Goal: Transaction & Acquisition: Purchase product/service

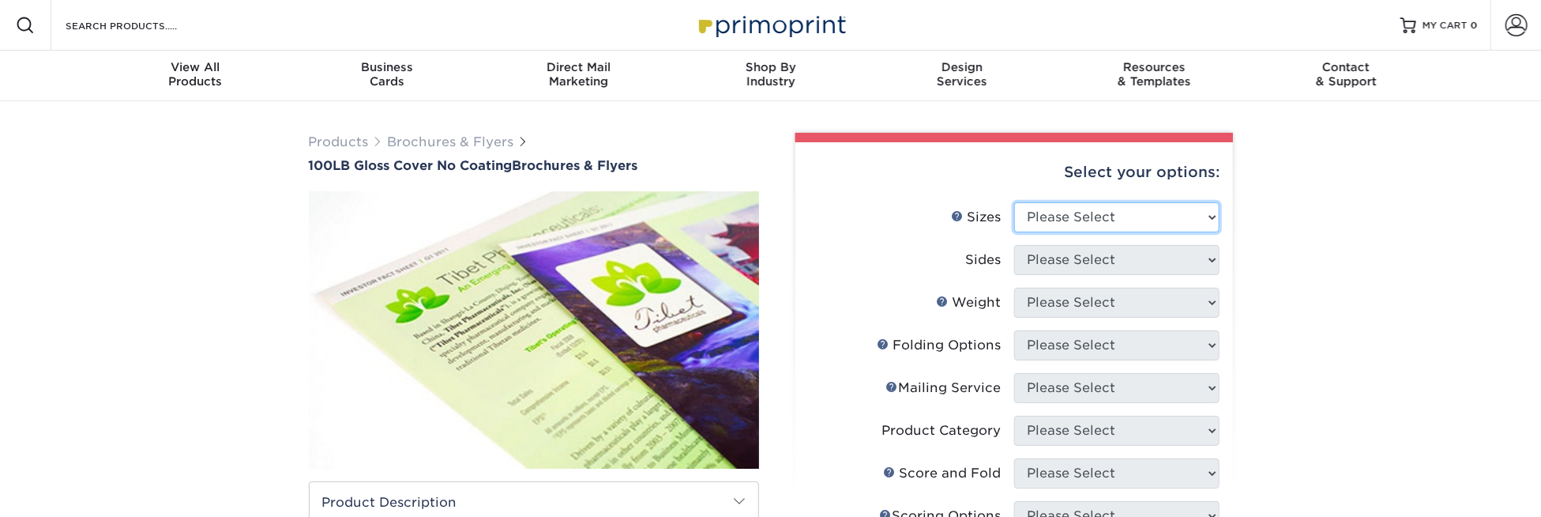
click at [1106, 217] on select "Please Select 3.67" x 8.5" 4" x 8.5" 4" x 8.5" 4" x 11" 4" x 12" 4.25" x 11" 4.…" at bounding box center [1116, 217] width 205 height 30
select select "8.50x11.00"
click at [1014, 202] on select "Please Select 3.67" x 8.5" 4" x 8.5" 4" x 8.5" 4" x 11" 4" x 12" 4.25" x 11" 4.…" at bounding box center [1116, 217] width 205 height 30
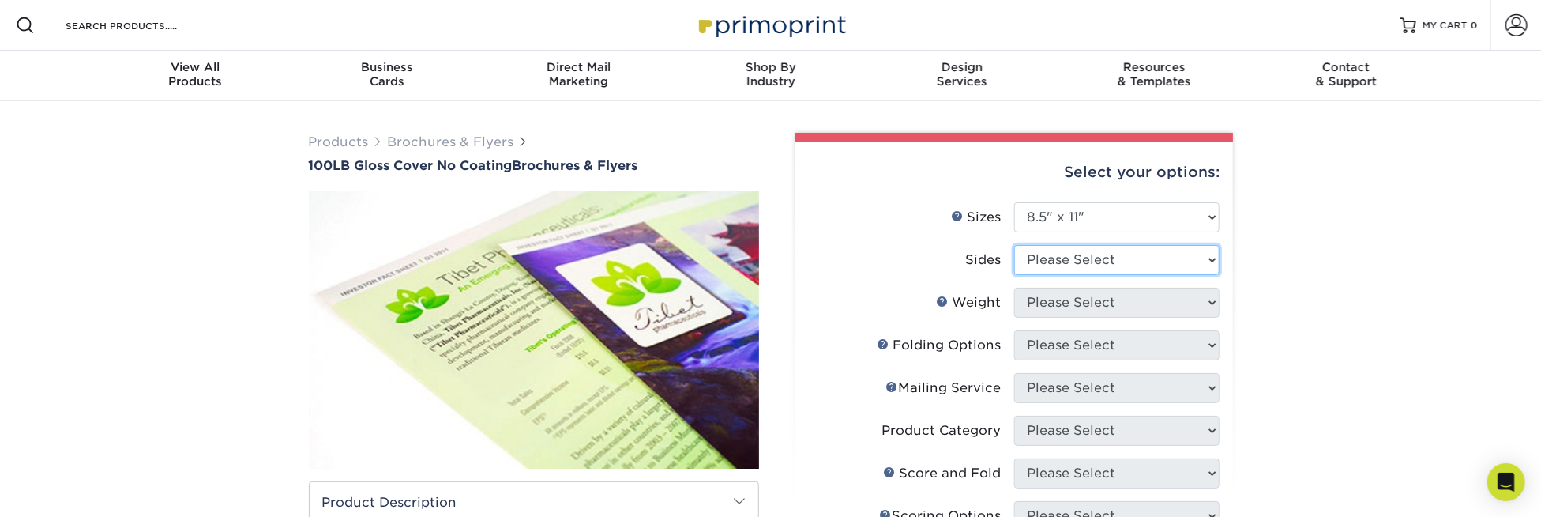
click at [1104, 258] on select "Please Select Print Both Sides Print Front Only" at bounding box center [1116, 260] width 205 height 30
select select "13abbda7-1d64-4f25-8bb2-c179b224825d"
click at [1014, 245] on select "Please Select Print Both Sides Print Front Only" at bounding box center [1116, 260] width 205 height 30
click at [1114, 306] on select "Please Select 100LB" at bounding box center [1116, 302] width 205 height 30
select select "100LB"
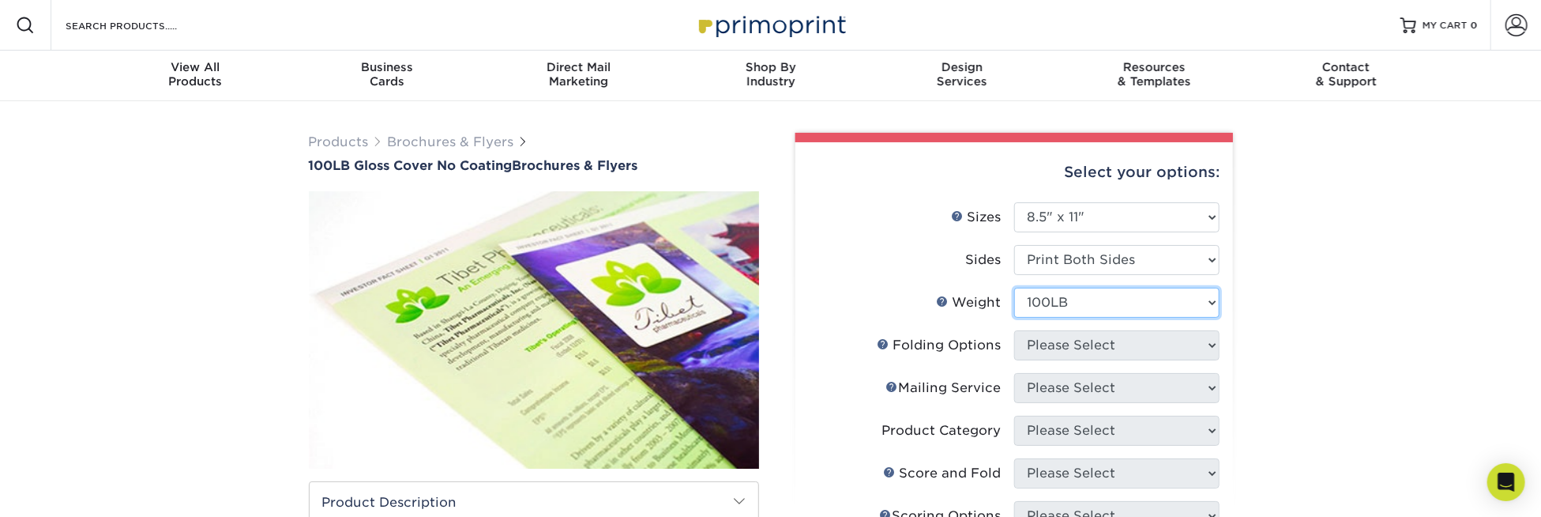
click at [1014, 287] on select "Please Select 100LB" at bounding box center [1116, 302] width 205 height 30
click at [1103, 349] on select at bounding box center [1116, 345] width 205 height 30
select select "ae367451-b2b8-45df-a344-0f05b6a12993"
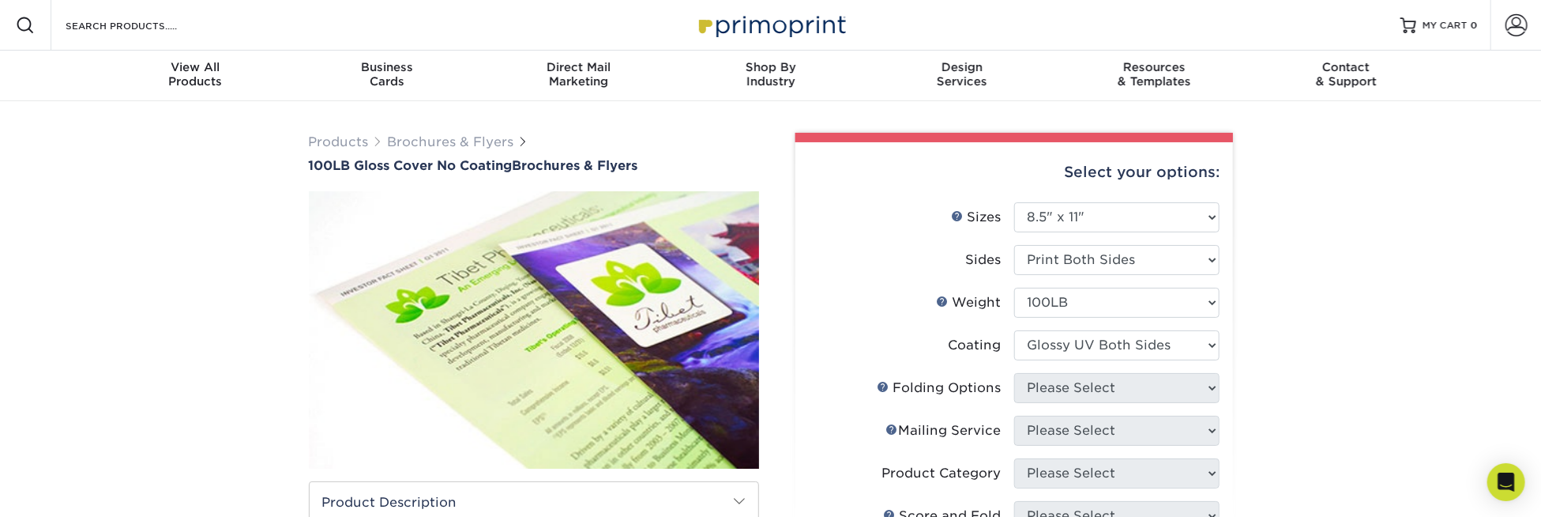
click at [1014, 330] on select at bounding box center [1116, 345] width 205 height 30
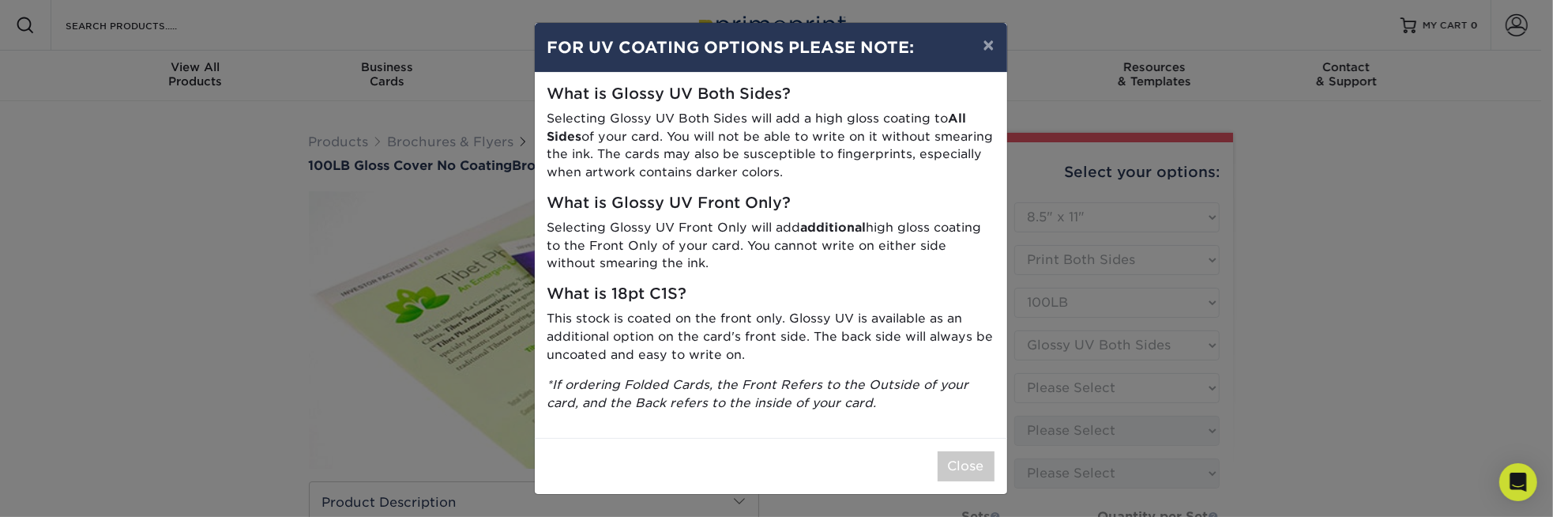
click at [724, 132] on p "Selecting Glossy UV Both Sides will add a high gloss coating to All Sides of yo…" at bounding box center [770, 146] width 447 height 72
click at [876, 404] on p "*If ordering Folded Cards, the Front Refers to the Outside of your card, and th…" at bounding box center [770, 394] width 447 height 36
click at [963, 460] on button "Close" at bounding box center [966, 466] width 57 height 30
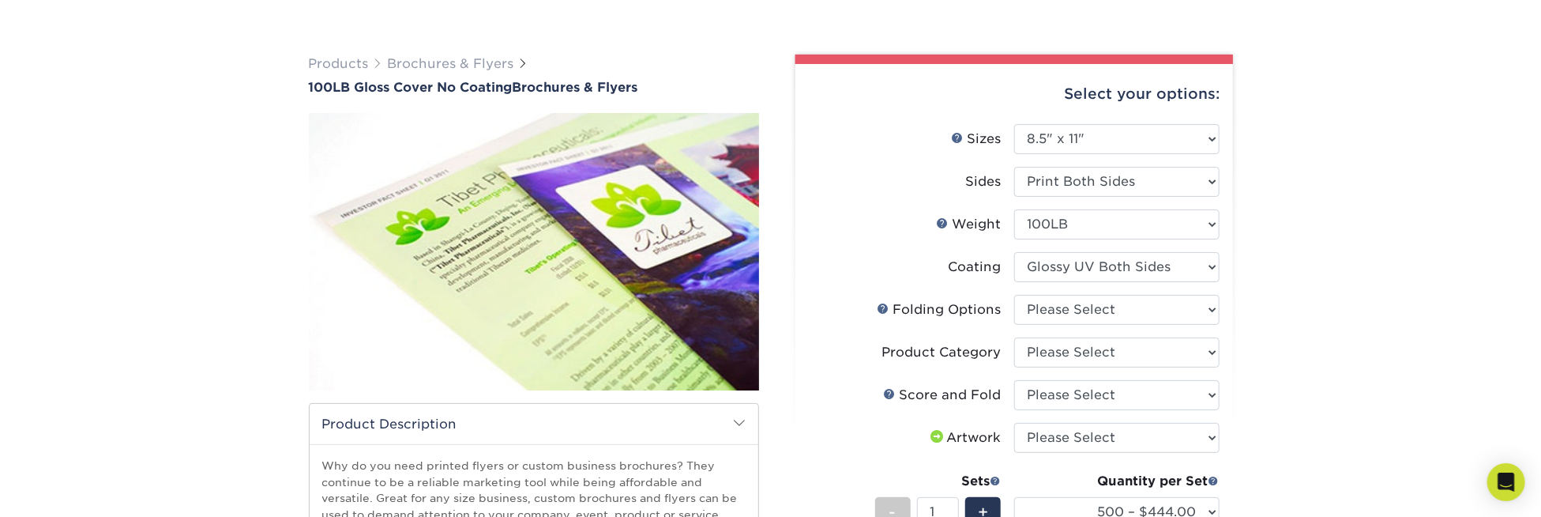
scroll to position [158, 0]
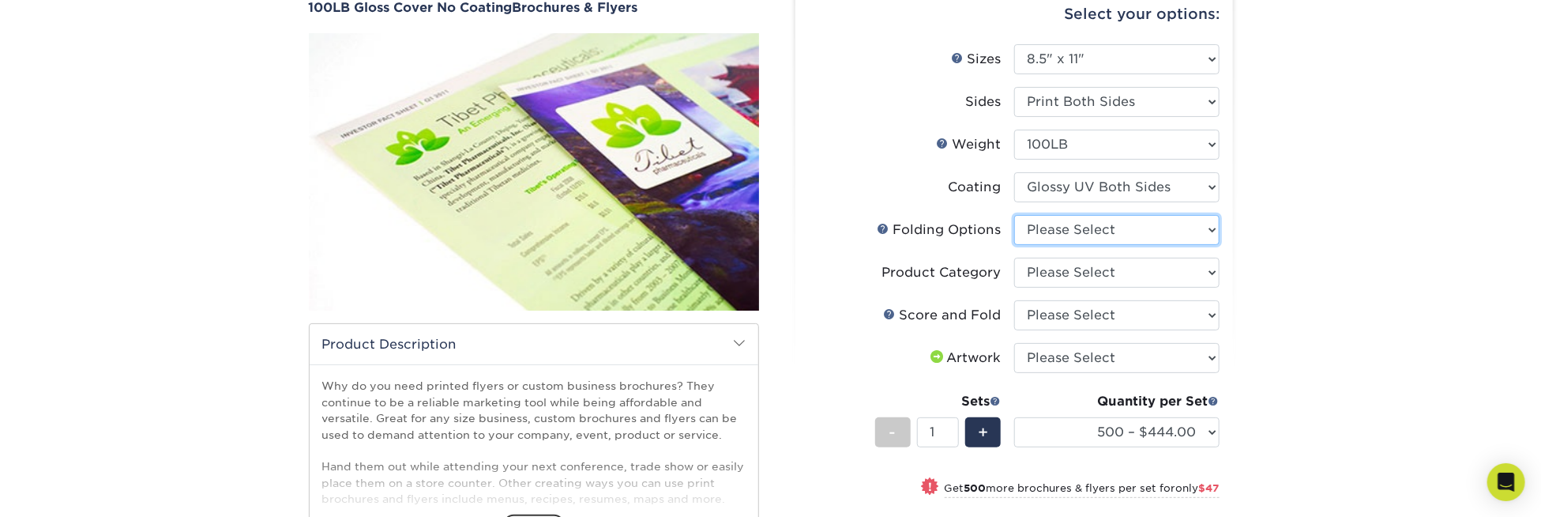
click at [1056, 228] on select "Please Select FLAT - No Folding" at bounding box center [1116, 230] width 205 height 30
select select "9b1d5825-34d1-4721-9874-ed79abb003d7"
click at [1014, 215] on select "Please Select FLAT - No Folding" at bounding box center [1116, 230] width 205 height 30
click at [1057, 269] on select "Please Select Flyers and Brochures" at bounding box center [1116, 272] width 205 height 30
select select "1a668080-6b7c-4174-b399-2c3833b27ef4"
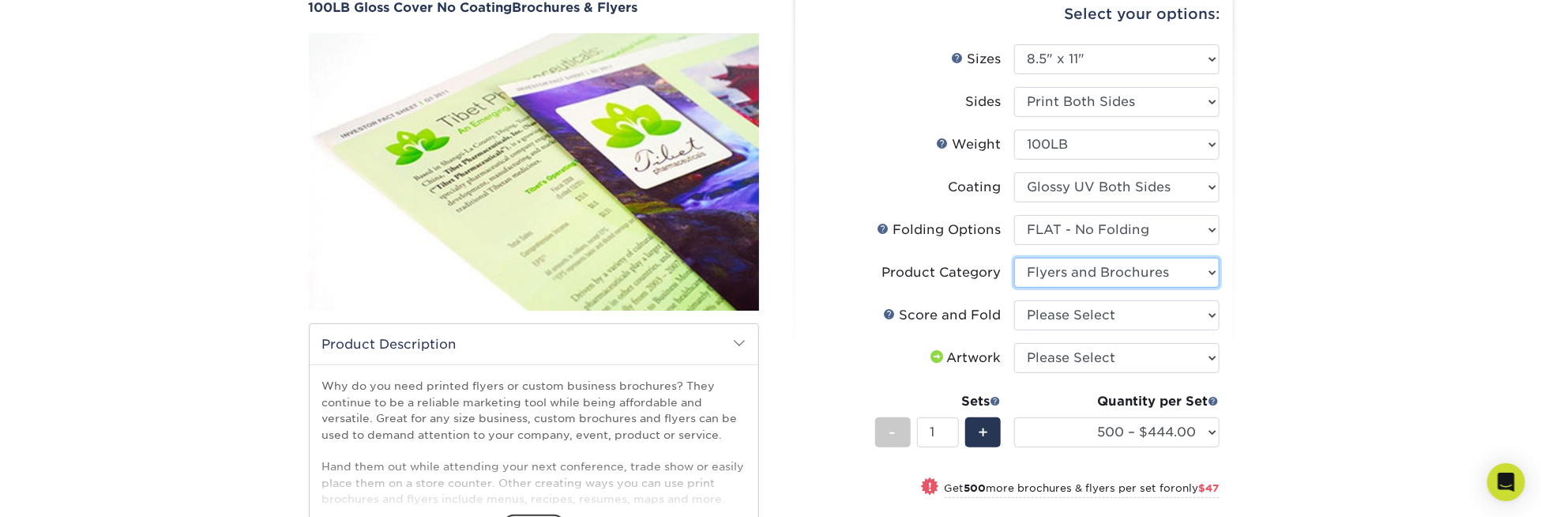
click at [1014, 257] on select "Please Select Flyers and Brochures" at bounding box center [1116, 272] width 205 height 30
click at [1057, 313] on select "Please Select No Scoring and Folding Score & fold in half Score and 1/2 Fold on…" at bounding box center [1116, 315] width 205 height 30
select select "bd0593cf-038a-41f4-bfbc-0b0ebdcc21b2"
click at [1014, 300] on select "Please Select No Scoring and Folding Score & fold in half Score and 1/2 Fold on…" at bounding box center [1116, 315] width 205 height 30
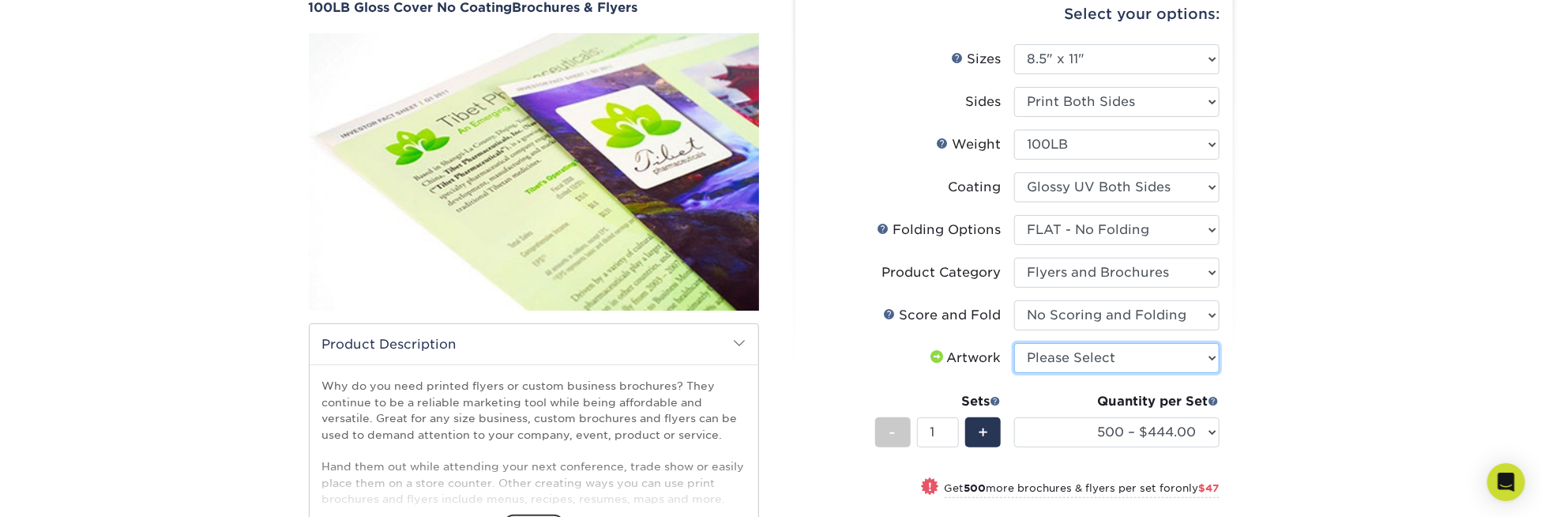
click at [1052, 361] on select "Please Select I will upload files I need a design - $175" at bounding box center [1116, 358] width 205 height 30
select select "upload"
click at [1014, 343] on select "Please Select I will upload files I need a design - $175" at bounding box center [1116, 358] width 205 height 30
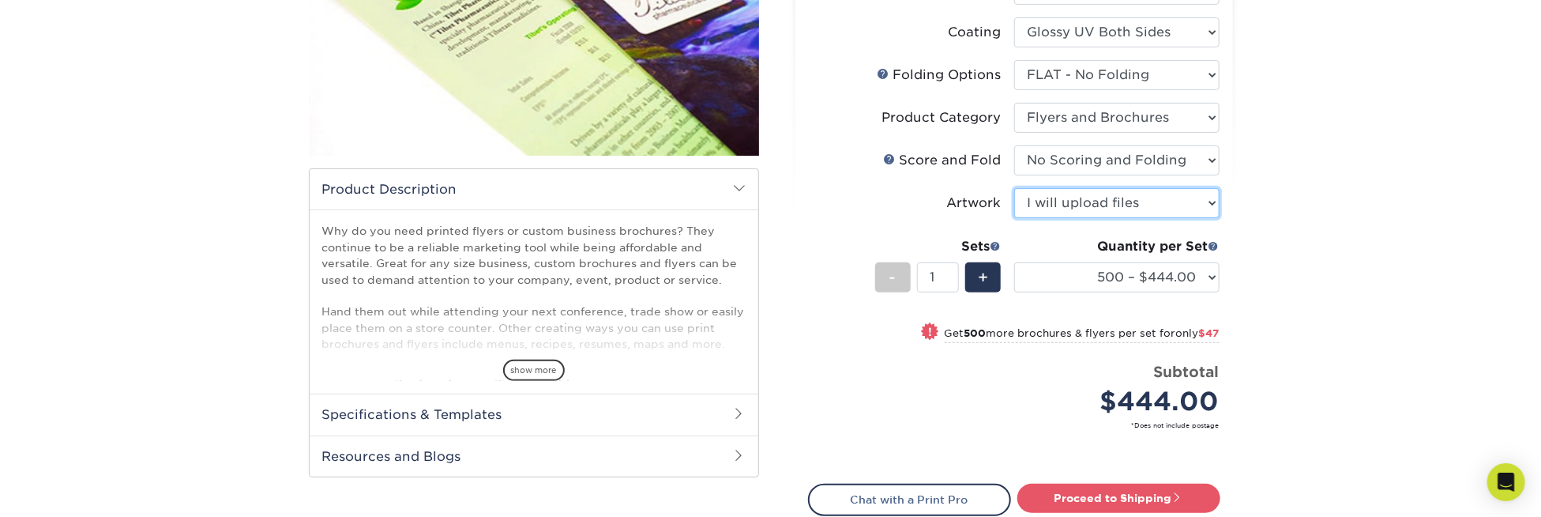
scroll to position [316, 0]
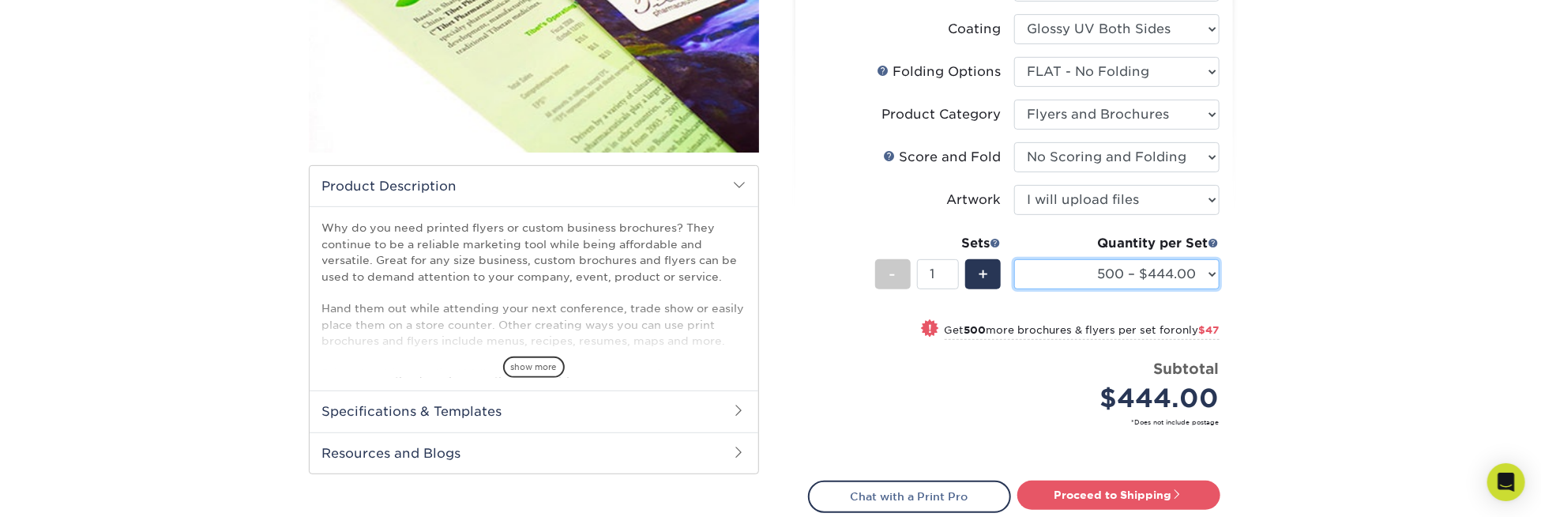
click at [1186, 275] on select "500 – $444.00 1000 – $491.00 2000 – $587.00 2500 – $734.00 3000 – $939.00 4000 …" at bounding box center [1116, 274] width 205 height 30
